Goal: Navigation & Orientation: Find specific page/section

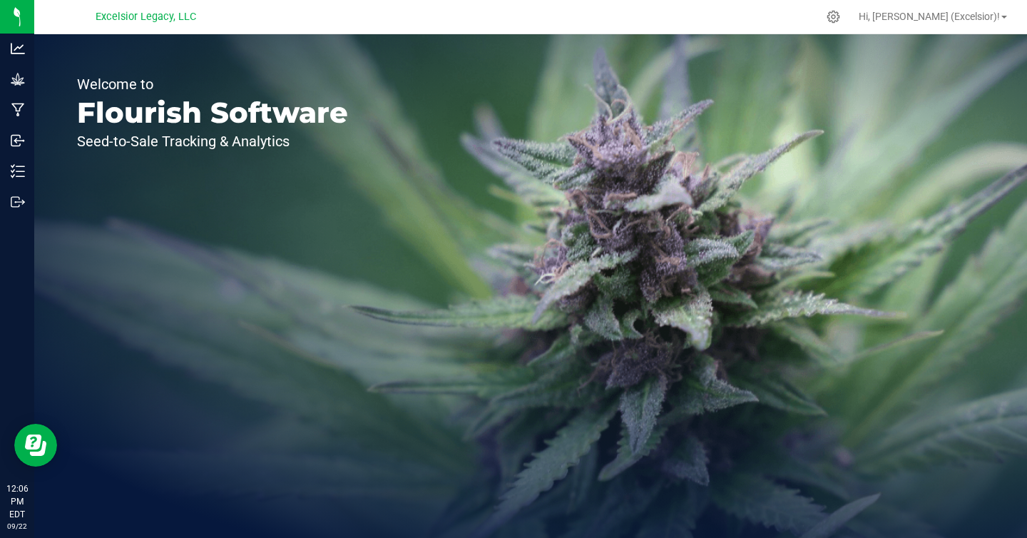
click at [492, 345] on div "Welcome to Flourish Software Seed-to-Sale Tracking & Analytics" at bounding box center [530, 286] width 993 height 504
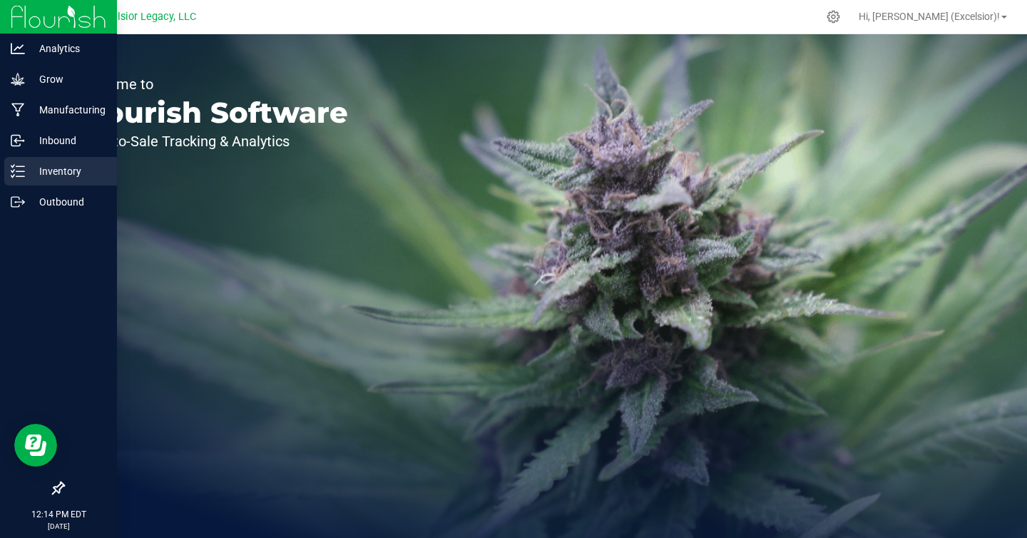
click at [56, 168] on p "Inventory" at bounding box center [68, 171] width 86 height 17
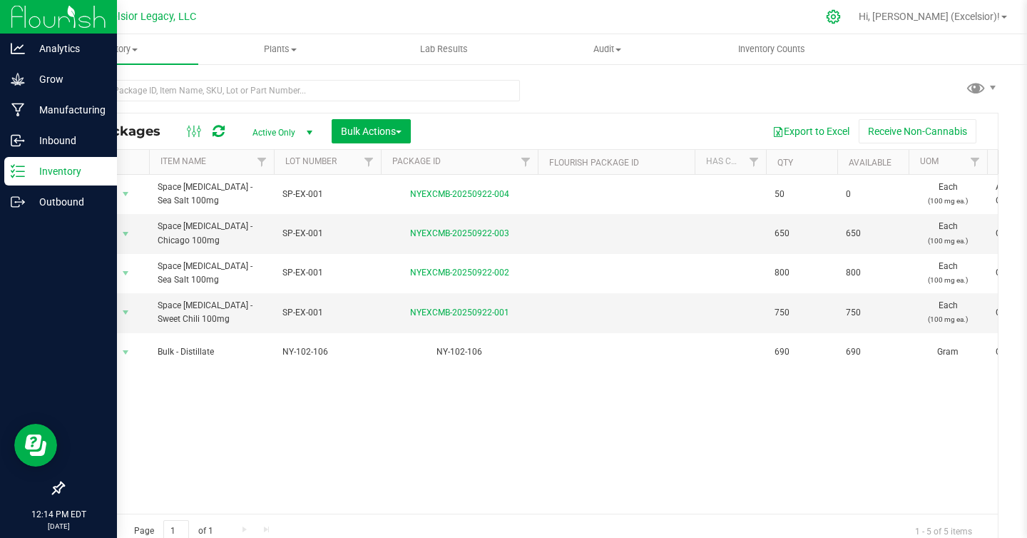
click at [841, 21] on icon at bounding box center [833, 16] width 15 height 15
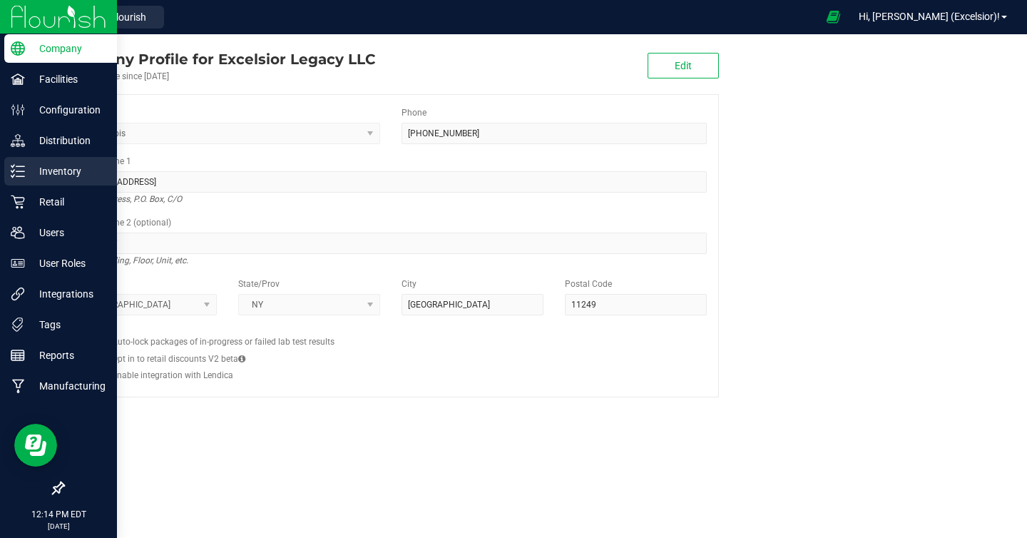
click at [71, 175] on p "Inventory" at bounding box center [68, 171] width 86 height 17
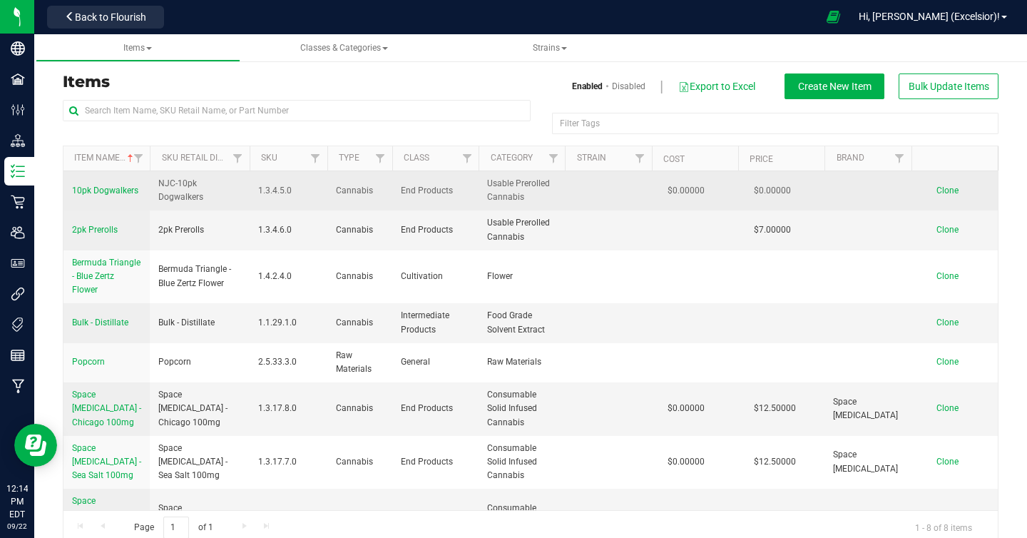
click at [126, 191] on span "10pk Dogwalkers" at bounding box center [105, 190] width 66 height 10
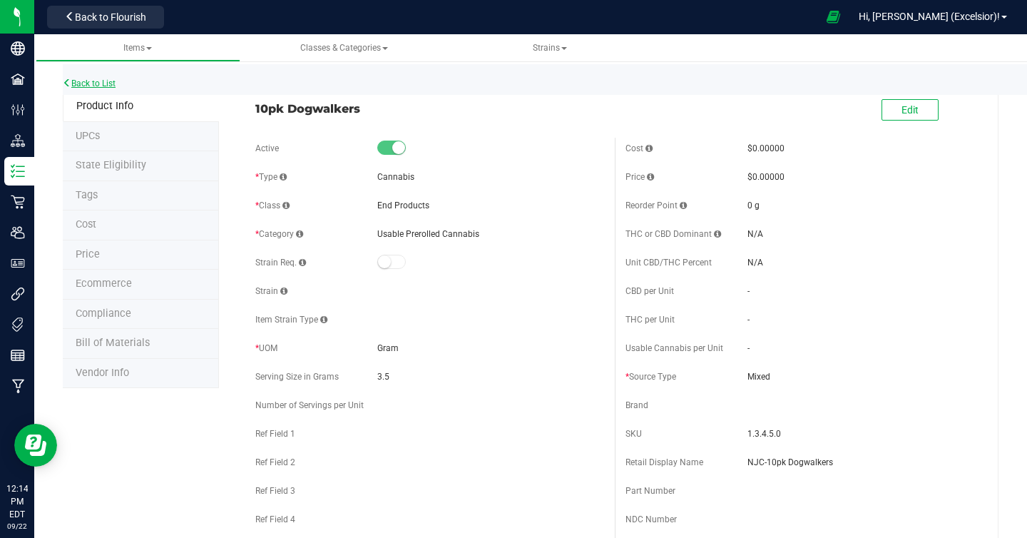
click at [83, 78] on link "Back to List" at bounding box center [89, 83] width 53 height 10
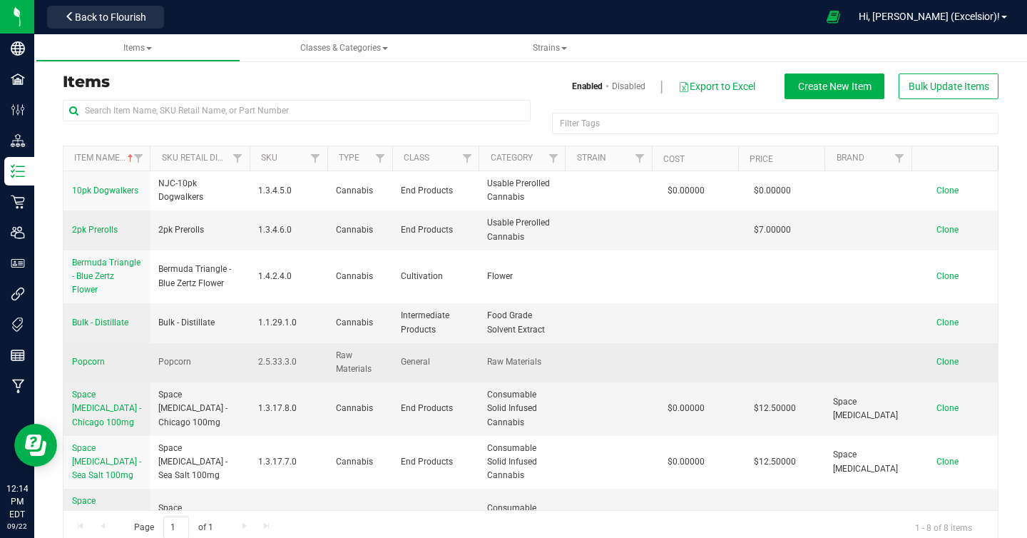
scroll to position [4, 0]
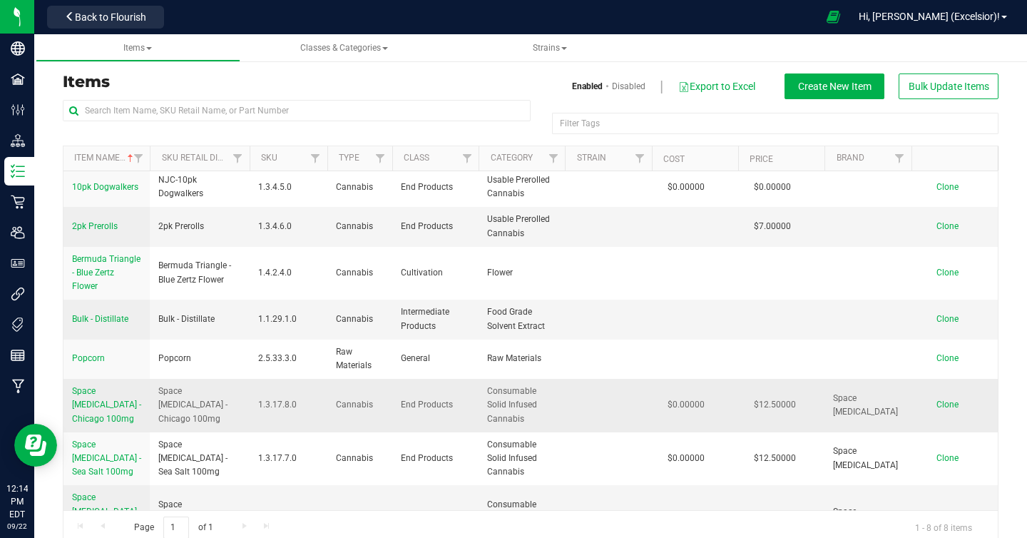
click at [111, 399] on link "Space [MEDICAL_DATA] - Chicago 100mg" at bounding box center [106, 405] width 69 height 41
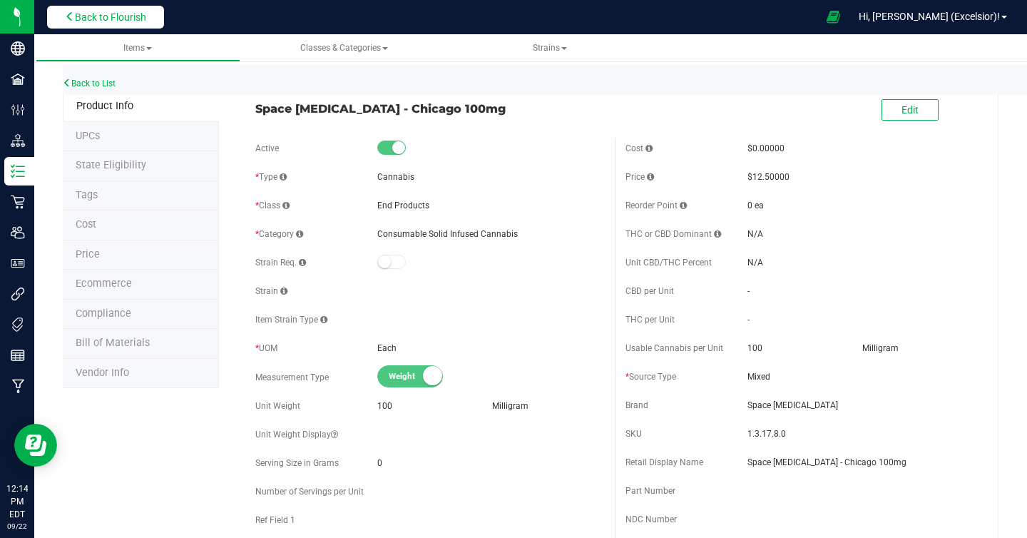
click at [126, 13] on span "Back to Flourish" at bounding box center [110, 16] width 71 height 11
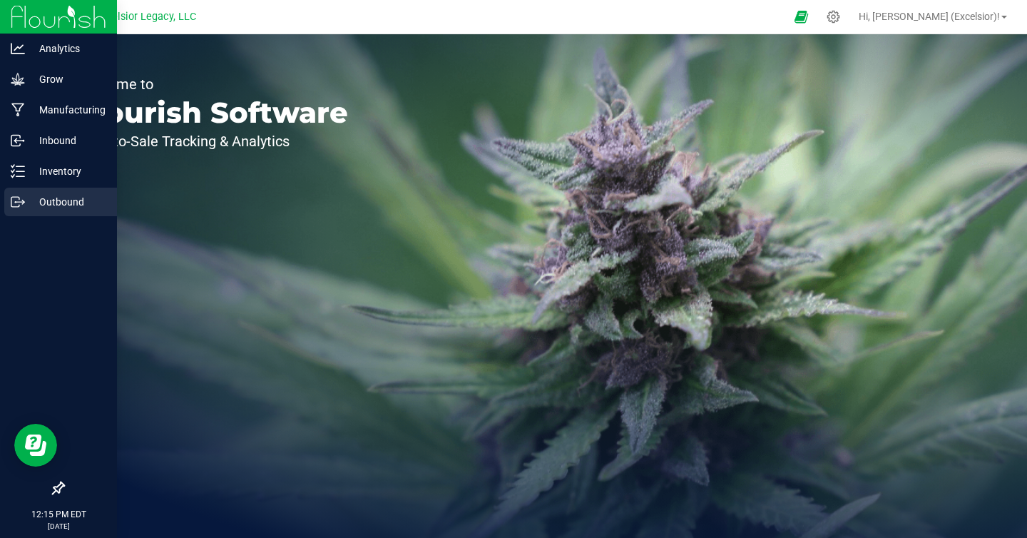
click at [52, 210] on div "Outbound" at bounding box center [60, 202] width 113 height 29
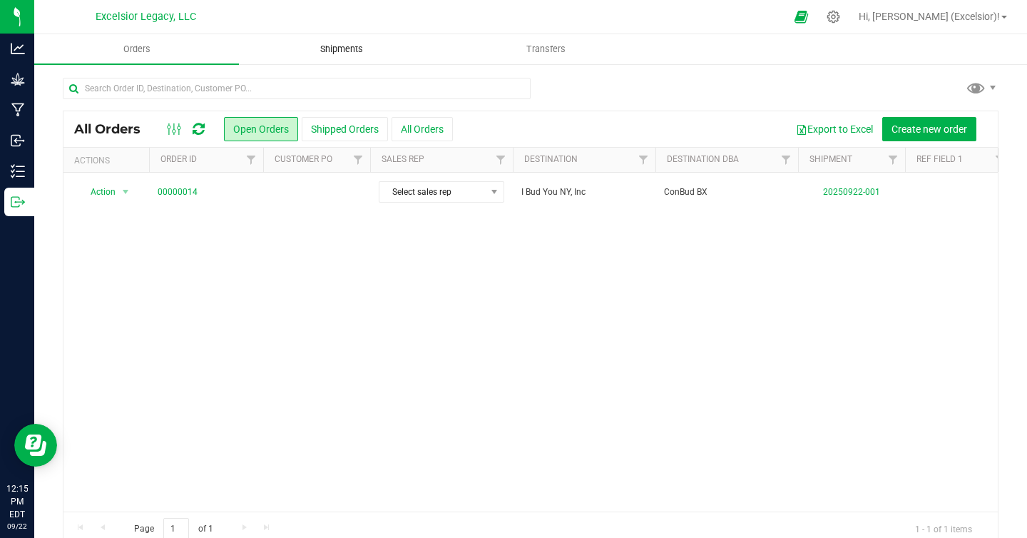
click at [359, 43] on span "Shipments" at bounding box center [341, 49] width 81 height 13
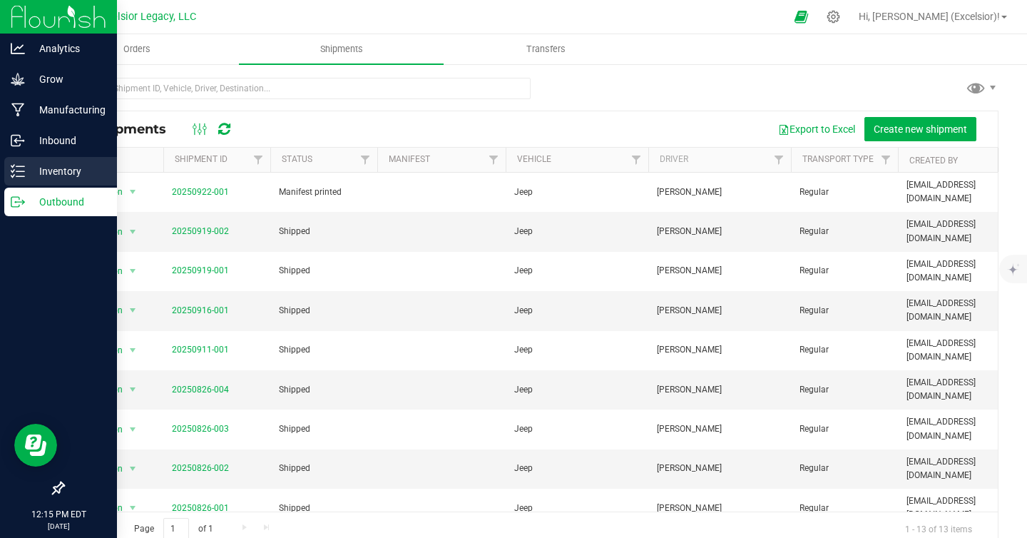
click at [44, 175] on p "Inventory" at bounding box center [68, 171] width 86 height 17
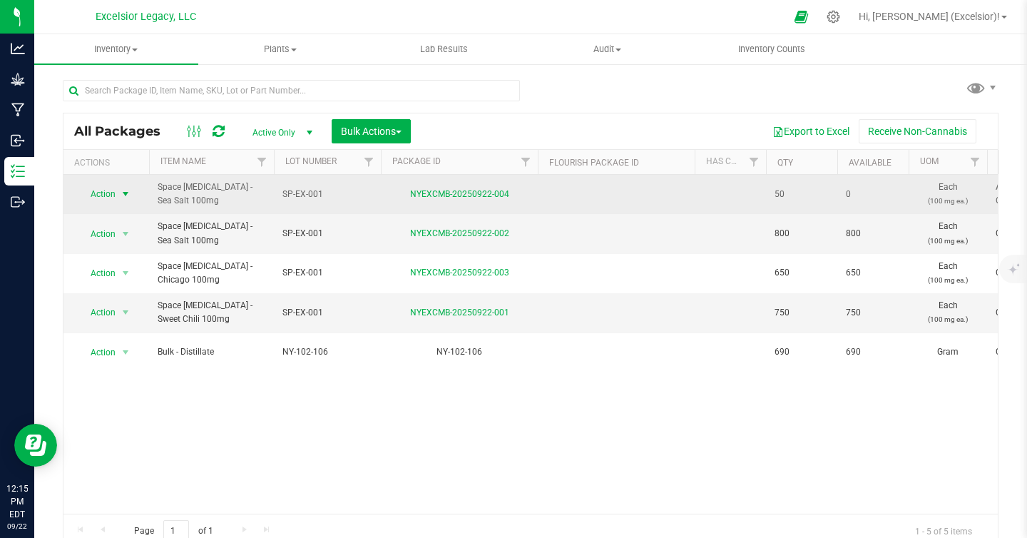
click at [106, 195] on span "Action" at bounding box center [97, 194] width 39 height 20
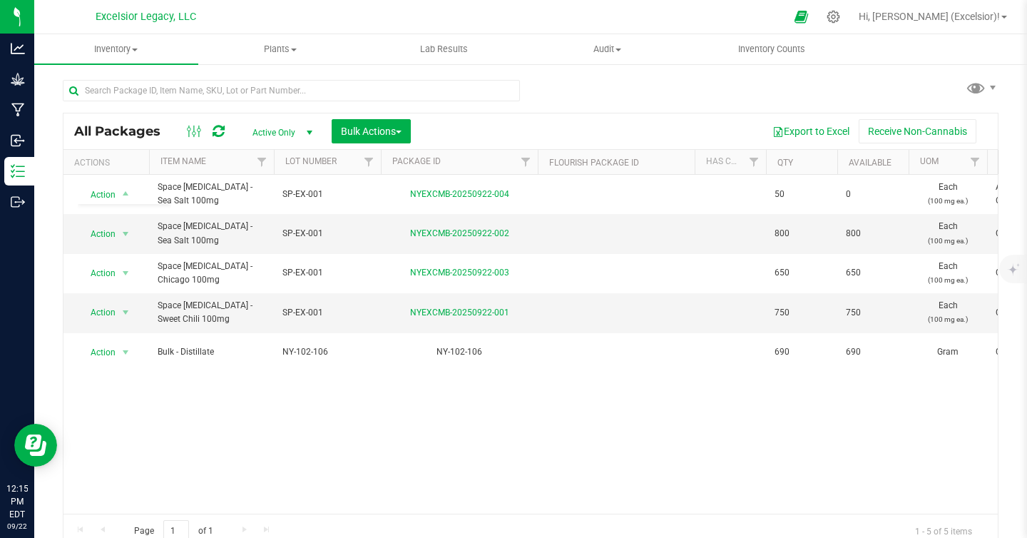
click at [595, 74] on div "All Packages Active Only Active Only Lab Samples Locked All Bulk Actions Add to…" at bounding box center [531, 307] width 936 height 482
click at [578, 91] on div "All Packages Active Only Active Only Lab Samples Locked All Bulk Actions Add to…" at bounding box center [531, 307] width 936 height 482
click at [591, 121] on div "Export to Excel Receive Non-Cannabis" at bounding box center [705, 131] width 566 height 24
